Goal: Information Seeking & Learning: Understand process/instructions

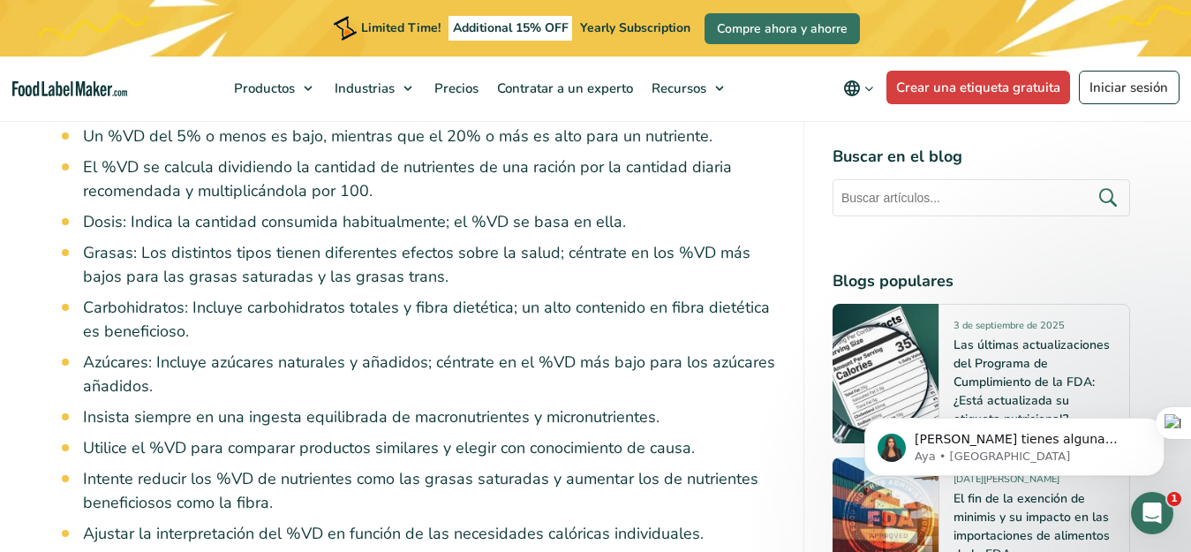
scroll to position [1413, 0]
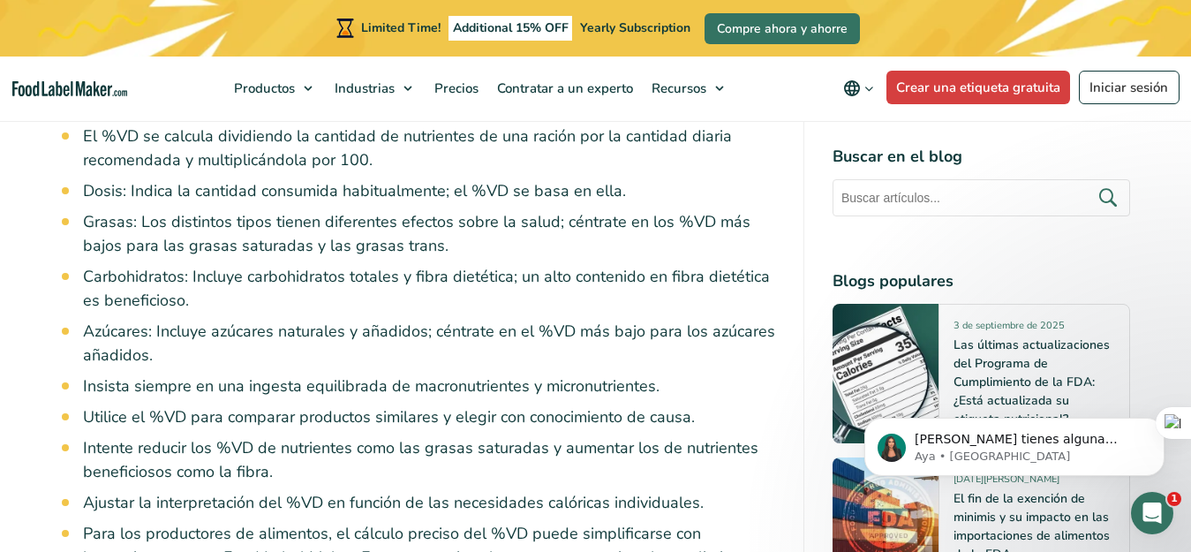
click at [168, 423] on li "Utilice el %VD para comparar productos similares y elegir con conocimiento de c…" at bounding box center [429, 417] width 692 height 24
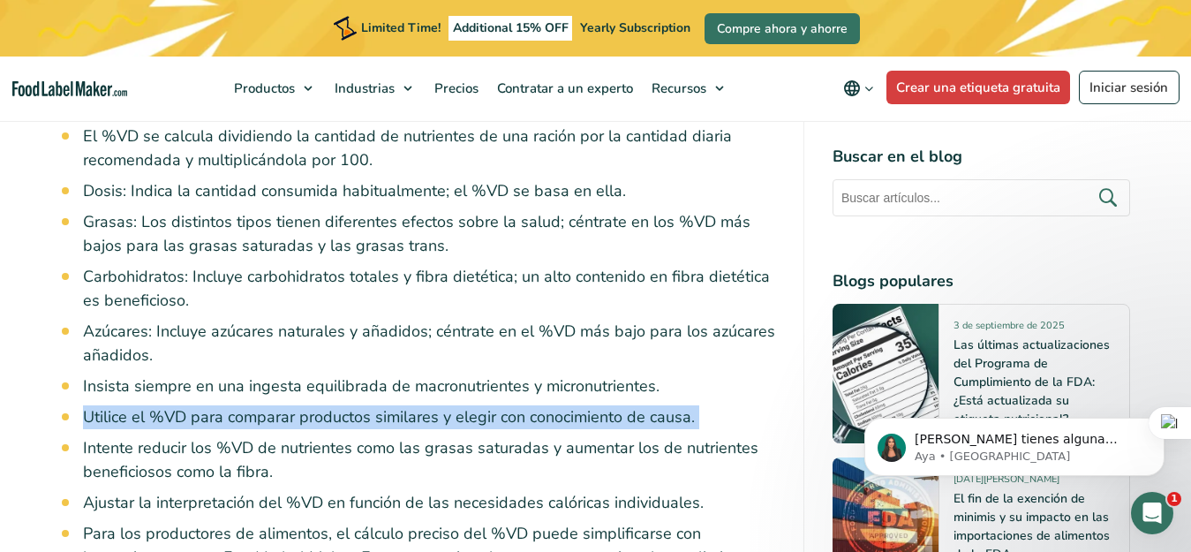
click at [168, 423] on li "Utilice el %VD para comparar productos similares y elegir con conocimiento de c…" at bounding box center [429, 417] width 692 height 24
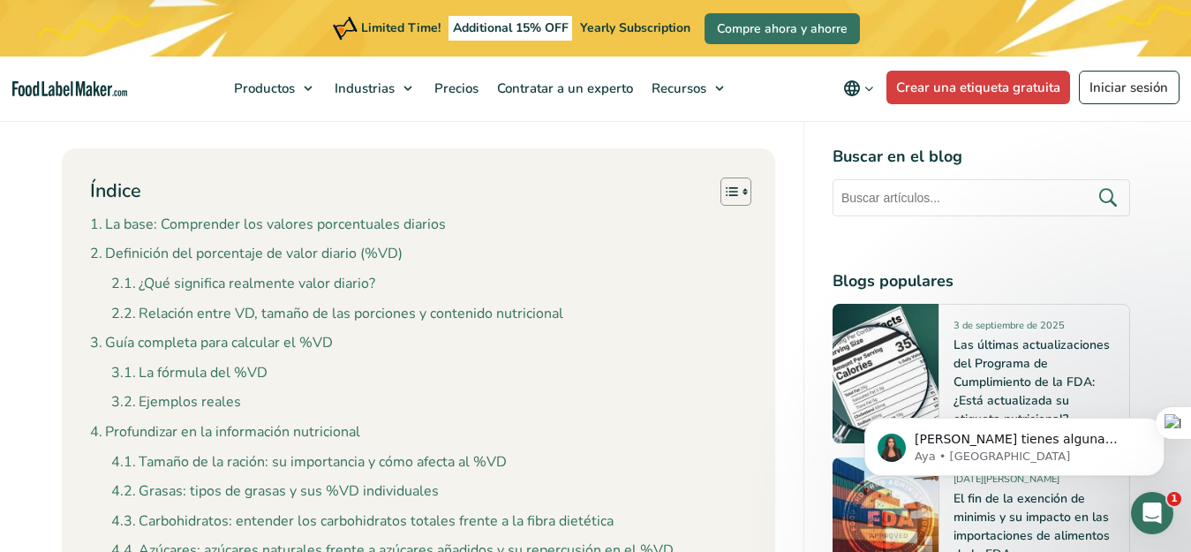
scroll to position [1943, 0]
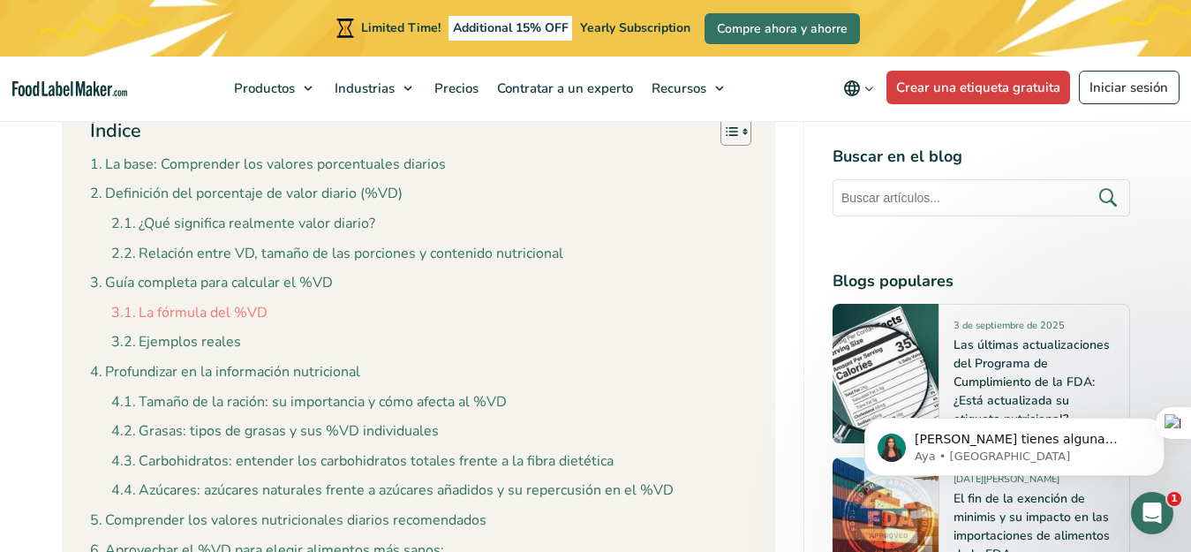
click at [233, 316] on link "La fórmula del %VD" at bounding box center [189, 313] width 156 height 23
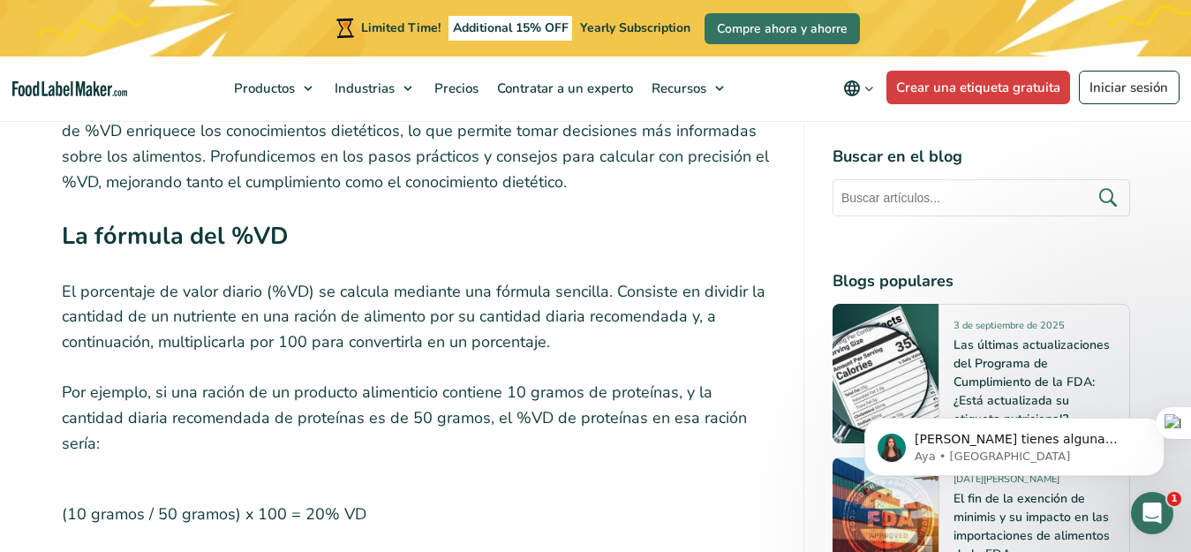
scroll to position [5499, 0]
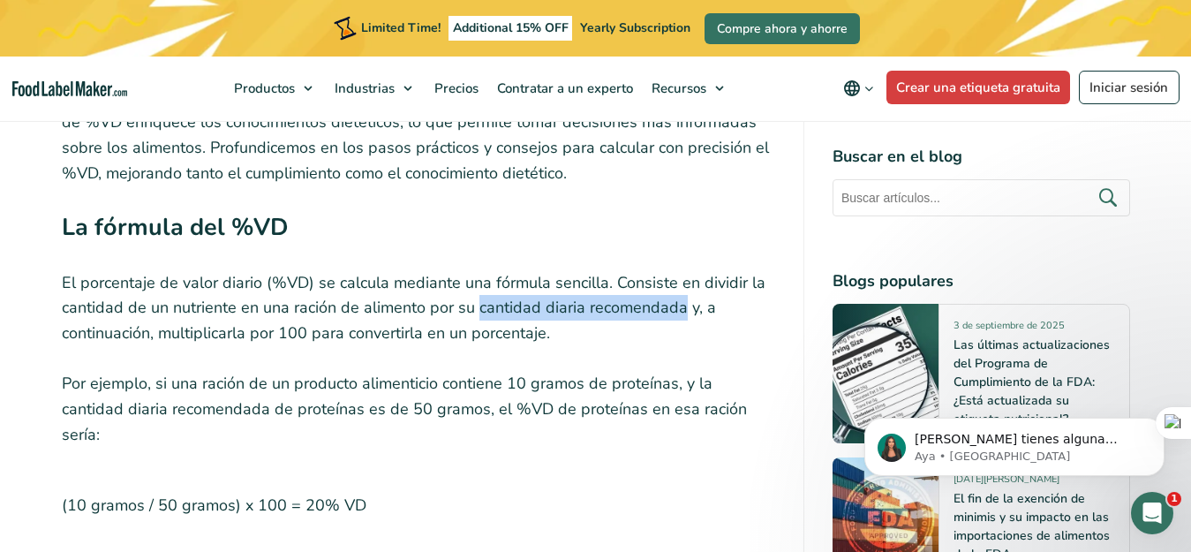
drag, startPoint x: 476, startPoint y: 286, endPoint x: 680, endPoint y: 291, distance: 204.1
click at [680, 291] on p "El porcentaje de valor diario (%VD) se calcula mediante una fórmula sencilla. C…" at bounding box center [419, 308] width 714 height 76
copy p "cantidad diaria recomendada"
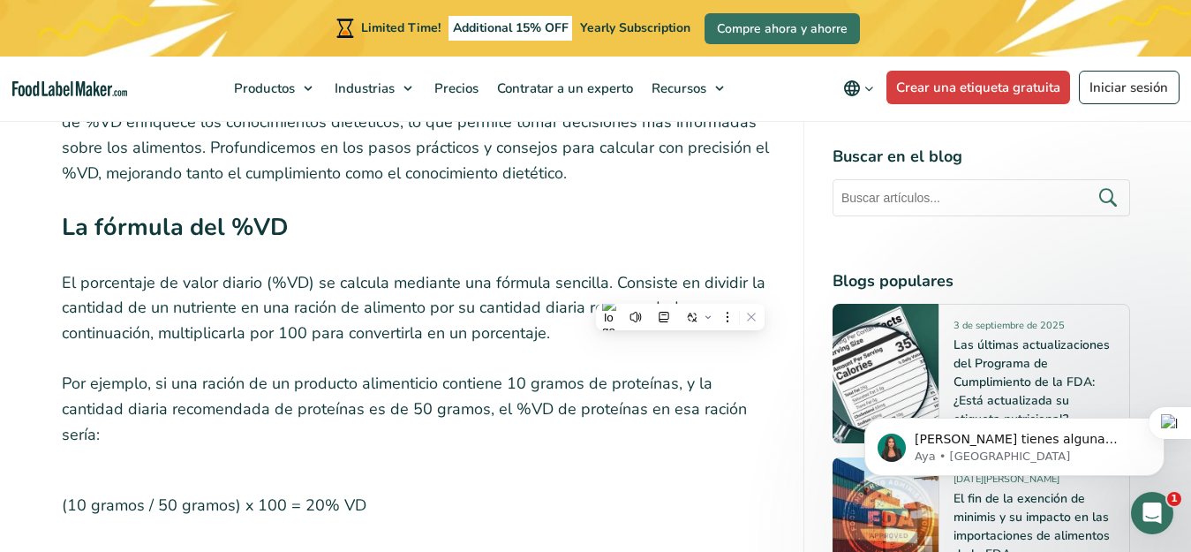
click at [405, 312] on p "El porcentaje de valor diario (%VD) se calcula mediante una fórmula sencilla. C…" at bounding box center [419, 308] width 714 height 76
click at [160, 398] on p "Por ejemplo, si una ración de un producto alimenticio contiene 10 gramos de pro…" at bounding box center [419, 409] width 714 height 76
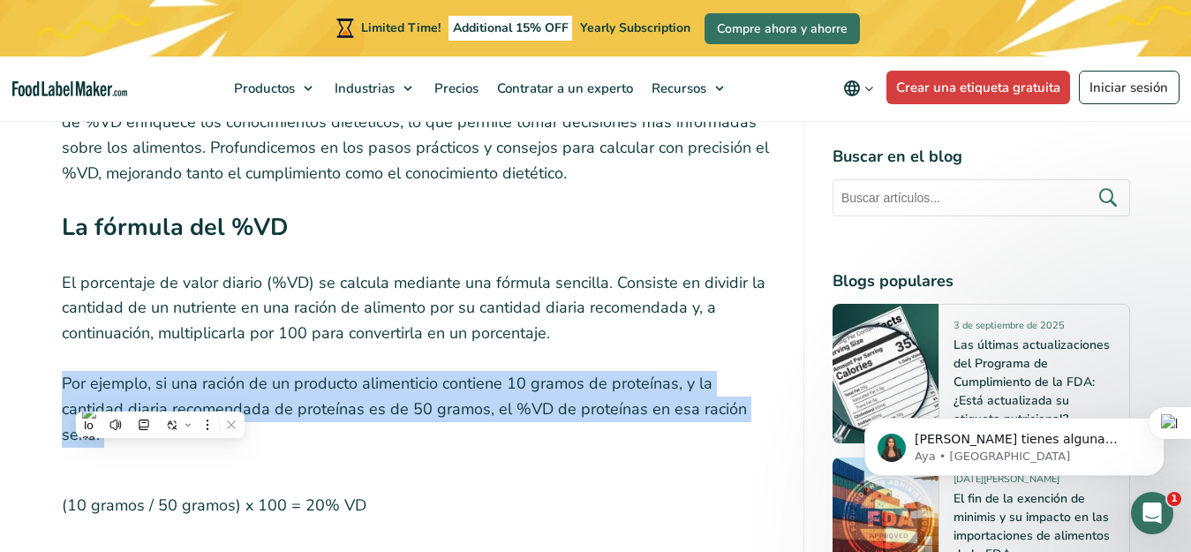
click at [160, 398] on p "Por ejemplo, si una ración de un producto alimenticio contiene 10 gramos de pro…" at bounding box center [419, 409] width 714 height 76
click at [427, 383] on p "Por ejemplo, si una ración de un producto alimenticio contiene 10 gramos de pro…" at bounding box center [419, 409] width 714 height 76
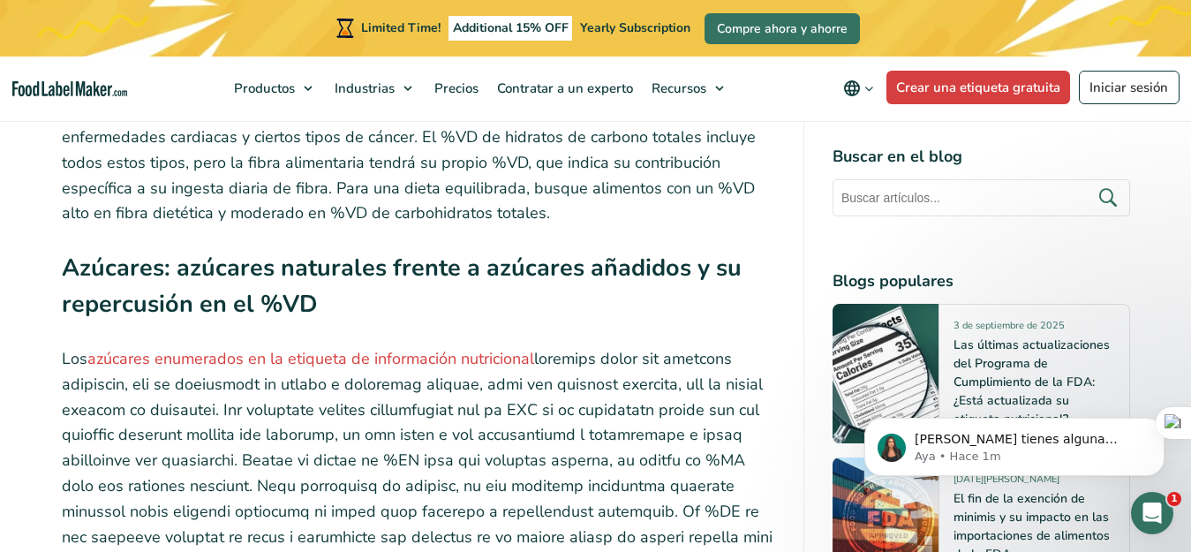
scroll to position [8061, 0]
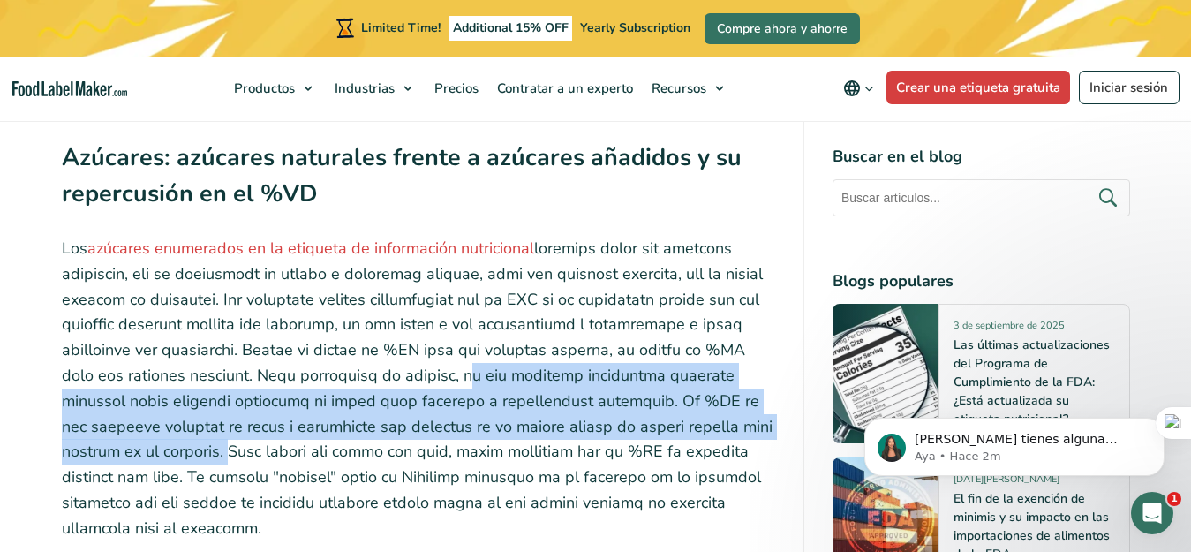
drag, startPoint x: 565, startPoint y: 335, endPoint x: 334, endPoint y: 420, distance: 246.4
click at [334, 420] on p "Los azúcares enumerados en la etiqueta de información nutricional" at bounding box center [419, 389] width 714 height 306
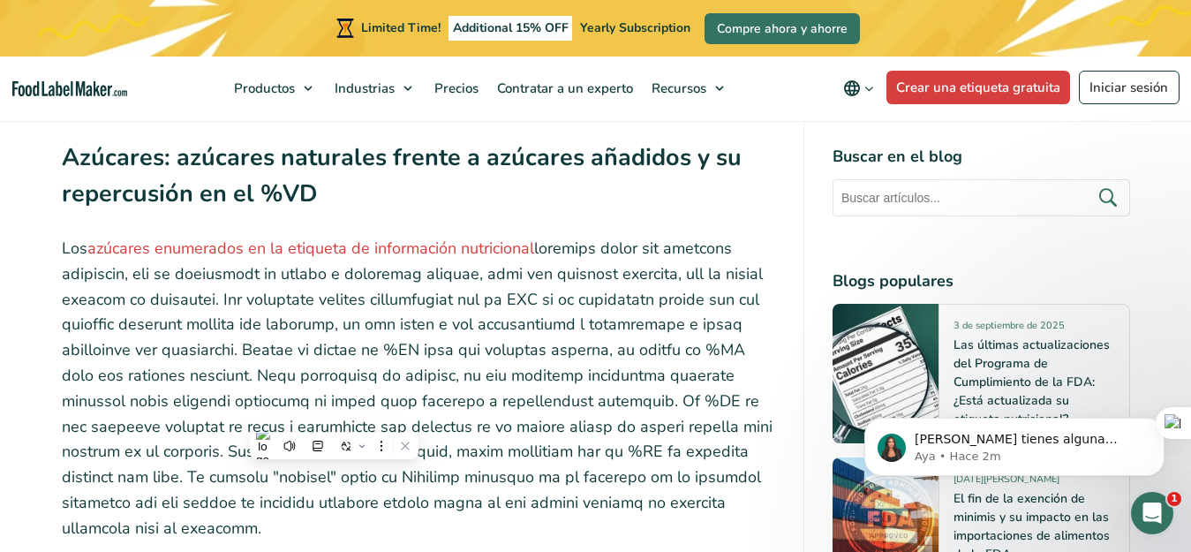
click at [160, 464] on p "Los azúcares enumerados en la etiqueta de información nutricional" at bounding box center [419, 389] width 714 height 306
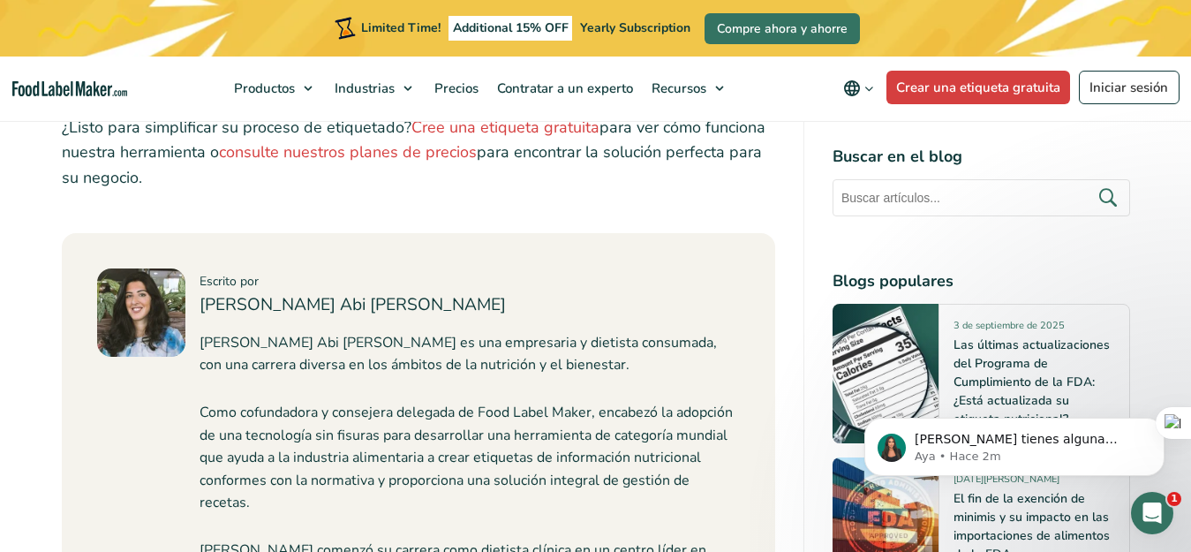
scroll to position [9827, 0]
